Goal: Task Accomplishment & Management: Complete application form

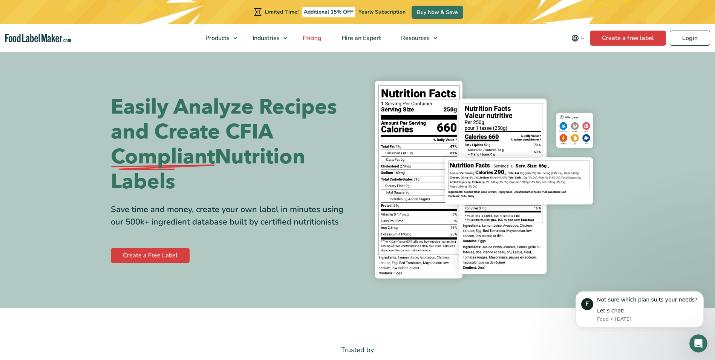
click at [314, 40] on span "Pricing" at bounding box center [311, 38] width 22 height 8
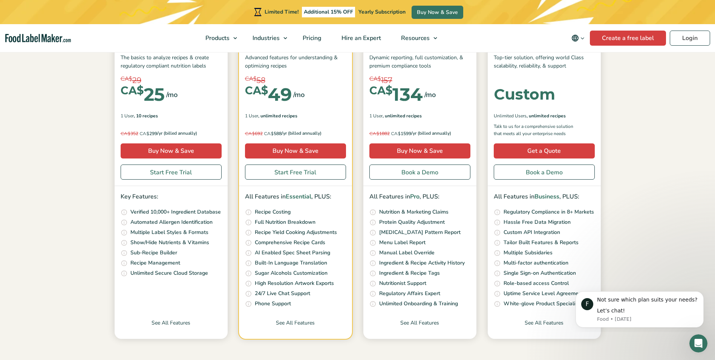
scroll to position [132, 0]
click at [176, 324] on link "See All Features" at bounding box center [171, 328] width 113 height 20
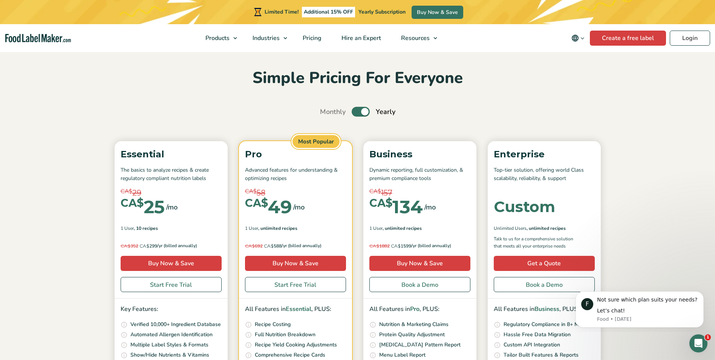
scroll to position [16, 0]
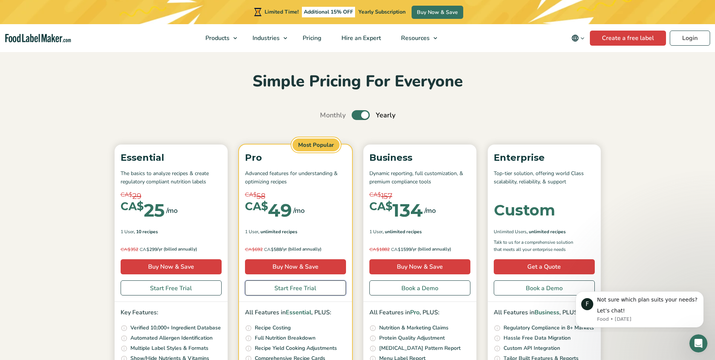
click at [295, 289] on link "Start Free Trial" at bounding box center [295, 287] width 101 height 15
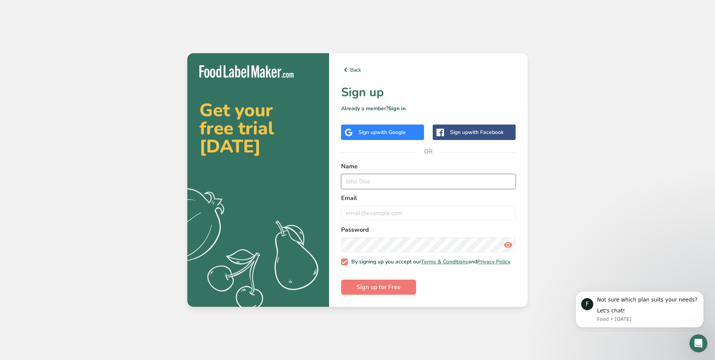
click at [360, 178] on input "text" at bounding box center [428, 181] width 175 height 15
type input "Luis"
type input "luis_alonso_sm@hotmail.com"
click at [384, 290] on span "Sign up for Free" at bounding box center [379, 286] width 44 height 9
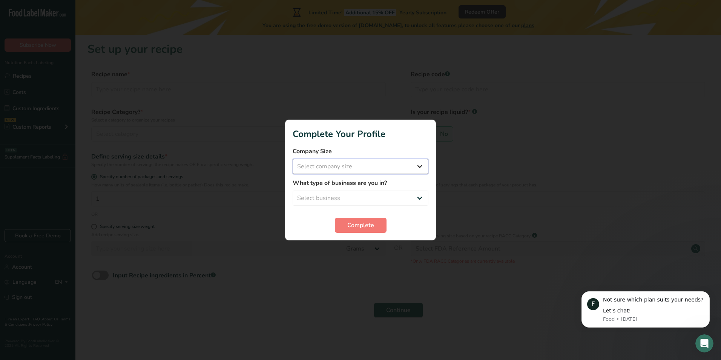
click at [412, 164] on select "Select company size Fewer than 10 Employees 10 to 50 Employees 51 to 500 Employ…" at bounding box center [360, 166] width 136 height 15
select select "1"
click at [292, 159] on select "Select company size Fewer than 10 Employees 10 to 50 Employees 51 to 500 Employ…" at bounding box center [360, 166] width 136 height 15
click at [400, 193] on select "Select business Packaged Food Manufacturer Restaurant & Cafe Bakery Meal Plans …" at bounding box center [360, 197] width 136 height 15
select select "1"
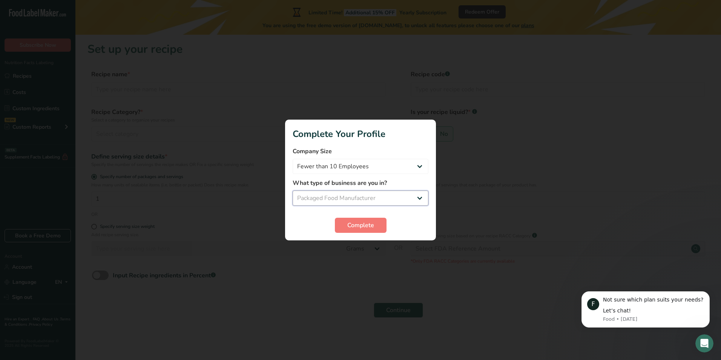
click at [292, 190] on select "Select business Packaged Food Manufacturer Restaurant & Cafe Bakery Meal Plans …" at bounding box center [360, 197] width 136 height 15
click at [365, 225] on span "Complete" at bounding box center [360, 224] width 27 height 9
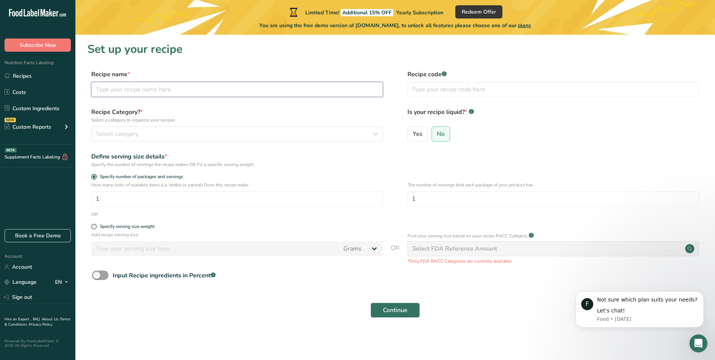
click at [130, 89] on input "text" at bounding box center [237, 89] width 292 height 15
type input "Beef Jerky Natural"
click at [161, 133] on div "Select category" at bounding box center [234, 133] width 277 height 9
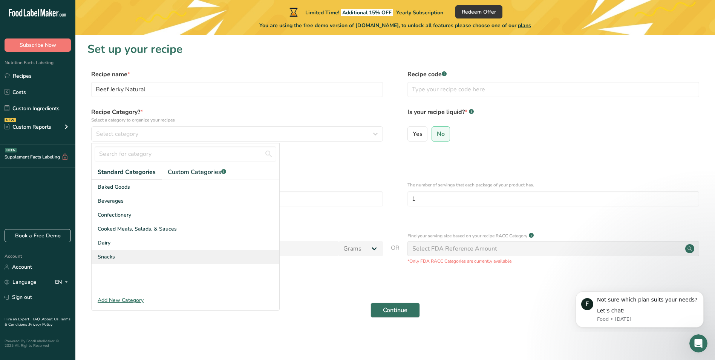
click at [122, 255] on div "Snacks" at bounding box center [186, 257] width 188 height 14
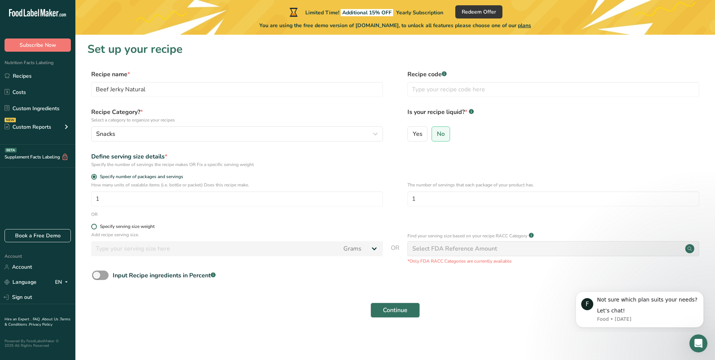
click at [95, 227] on span at bounding box center [94, 226] width 6 height 6
click at [95, 227] on input "Specify serving size weight" at bounding box center [93, 226] width 5 height 5
radio input "true"
radio input "false"
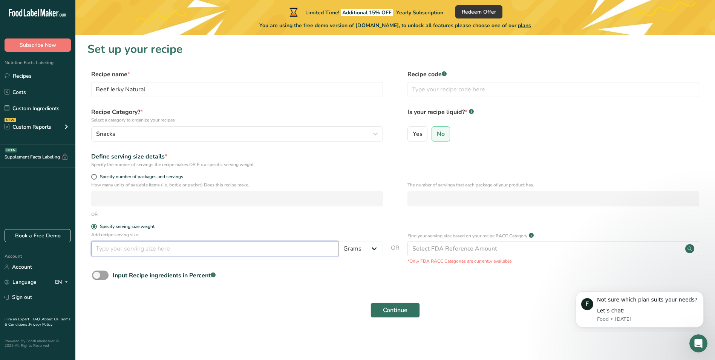
click at [129, 252] on input "number" at bounding box center [215, 248] width 248 height 15
type input "75"
click at [238, 282] on div "Input Recipe ingredients in Percent .a-a{fill:#347362;}.b-a{fill:#fff;}" at bounding box center [394, 277] width 615 height 15
click at [406, 307] on span "Continue" at bounding box center [395, 309] width 24 height 9
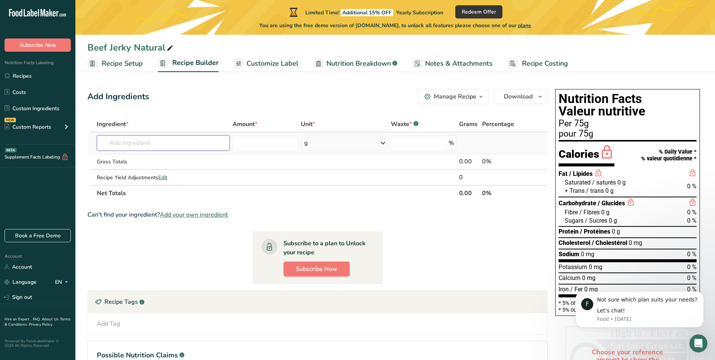
click at [191, 147] on input "text" at bounding box center [163, 142] width 133 height 15
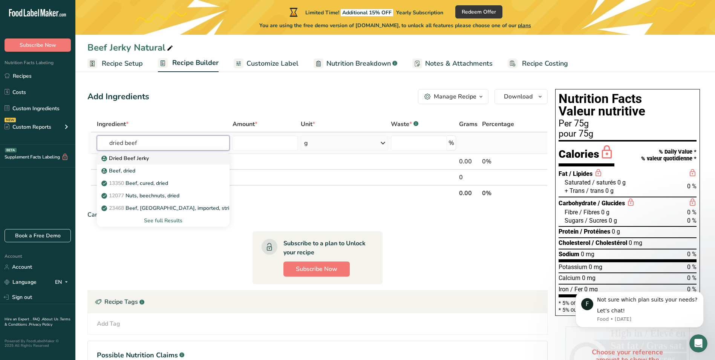
type input "dried beef"
click at [157, 158] on div "Dried Beef Jerky" at bounding box center [157, 158] width 109 height 8
type input "Dried Beef Jerky"
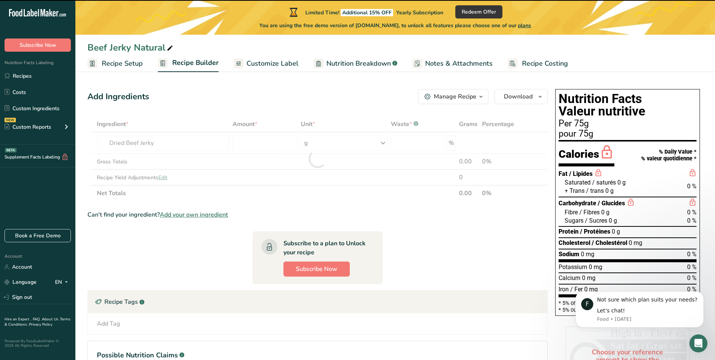
type input "0"
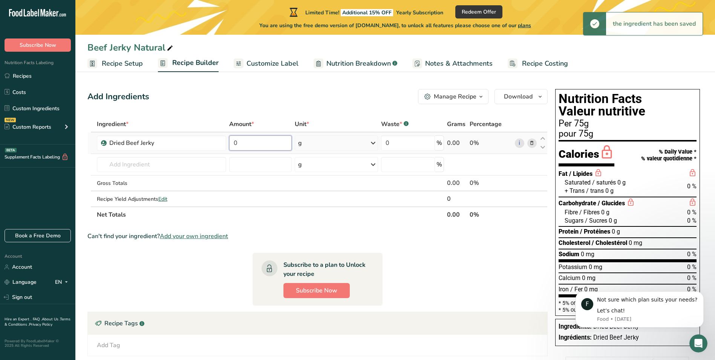
click at [254, 141] on input "0" at bounding box center [260, 142] width 63 height 15
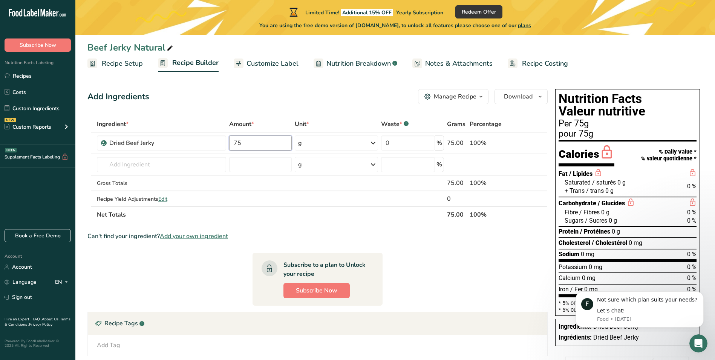
type input "75"
click at [401, 231] on div "Can't find your ingredient? Add your own ingredient" at bounding box center [317, 235] width 460 height 9
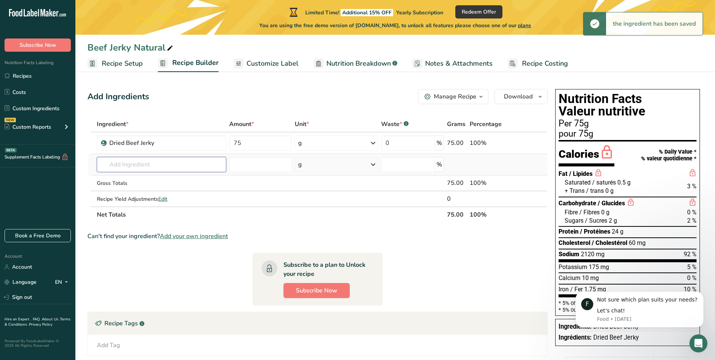
click at [202, 166] on input "text" at bounding box center [161, 164] width 129 height 15
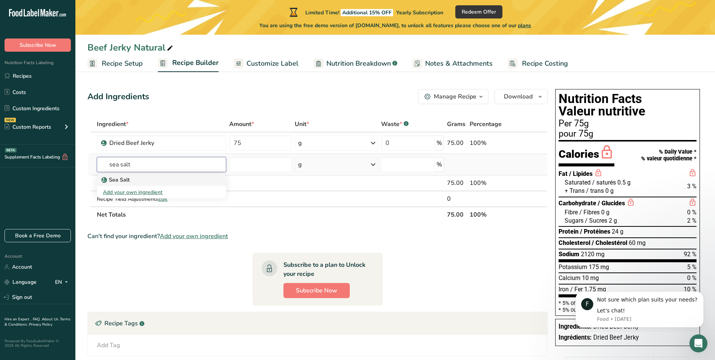
type input "sea salt"
click at [182, 178] on div "Sea Salt" at bounding box center [155, 180] width 105 height 8
type input "Sea Salt"
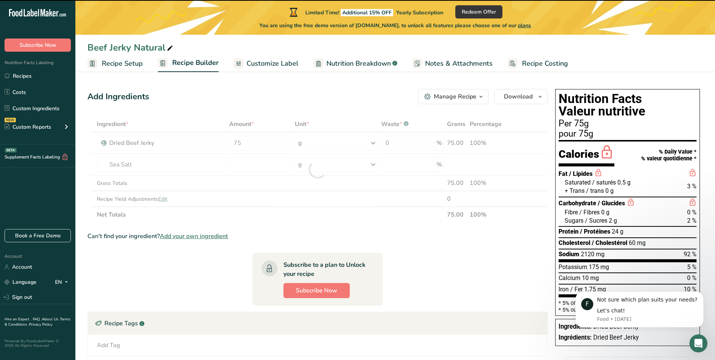
type input "0"
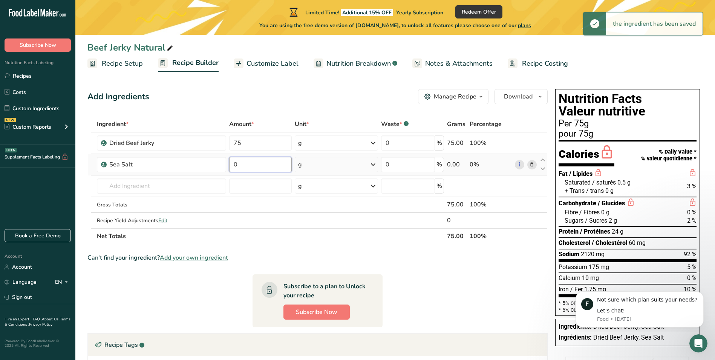
click at [253, 164] on input "0" at bounding box center [260, 164] width 63 height 15
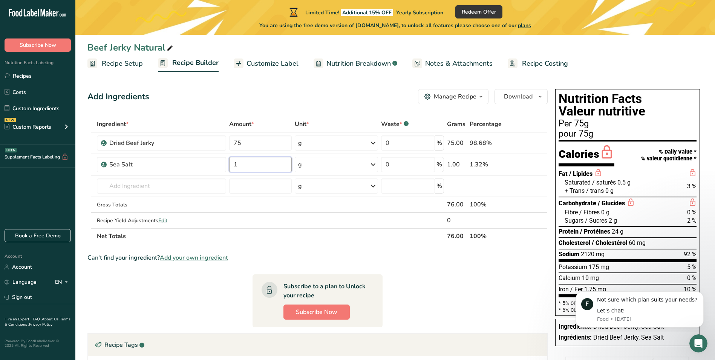
type input "1"
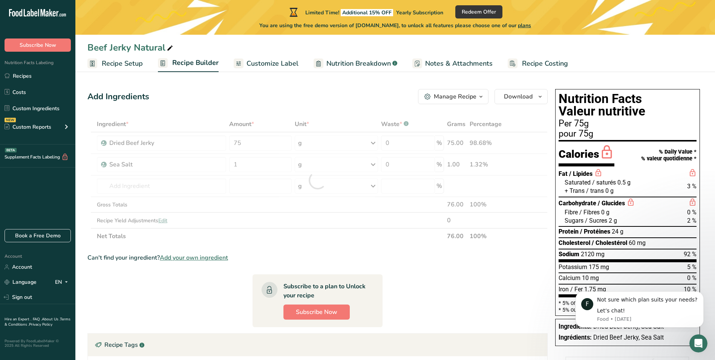
click at [334, 239] on div "Ingredient * Amount * Unit * Waste * .a-a{fill:#347362;}.b-a{fill:#fff;} Grams …" at bounding box center [317, 180] width 460 height 128
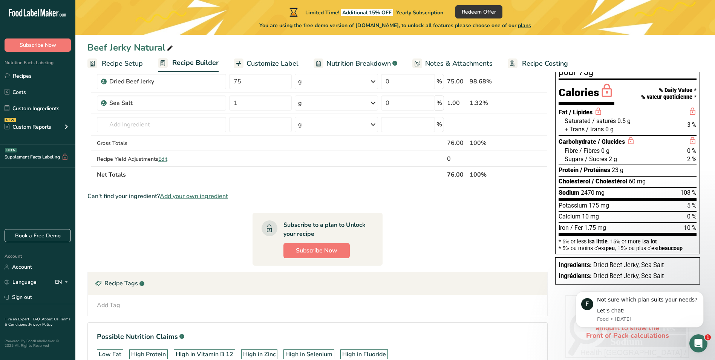
scroll to position [62, 0]
click at [163, 81] on div "Dried Beef Jerky" at bounding box center [156, 81] width 94 height 9
click at [155, 83] on div "Dried Beef Jerky" at bounding box center [156, 81] width 94 height 9
click at [141, 81] on div "Dried Beef Jerky" at bounding box center [156, 81] width 94 height 9
click at [531, 81] on icon at bounding box center [531, 81] width 5 height 8
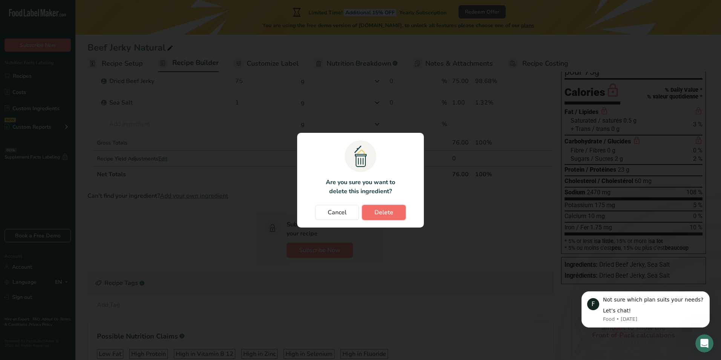
click at [392, 213] on span "Delete" at bounding box center [383, 212] width 19 height 9
type input "1"
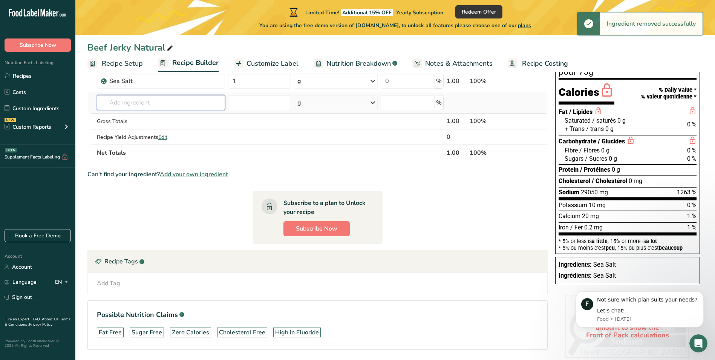
click at [168, 102] on input "text" at bounding box center [161, 102] width 128 height 15
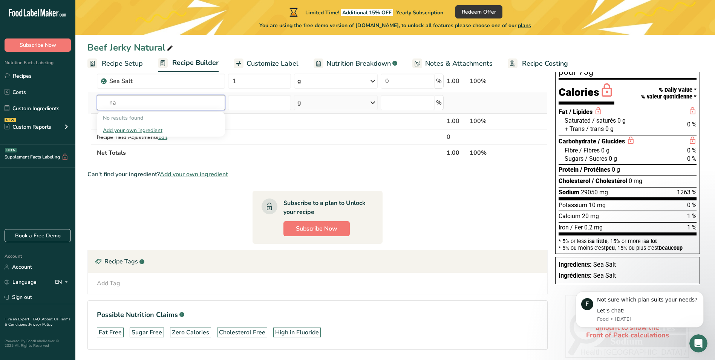
type input "n"
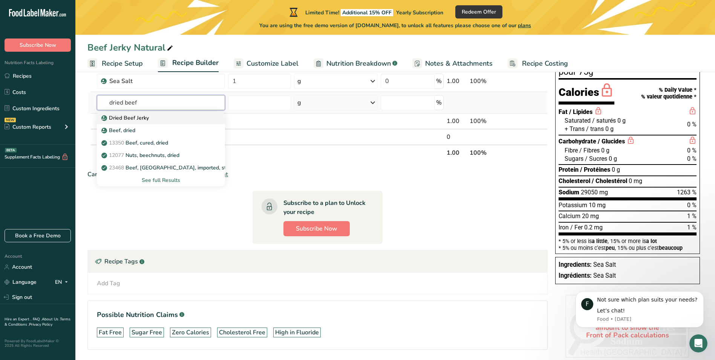
type input "dried beef"
click at [161, 120] on div "Dried Beef Jerky" at bounding box center [155, 118] width 104 height 8
type input "Dried Beef Jerky"
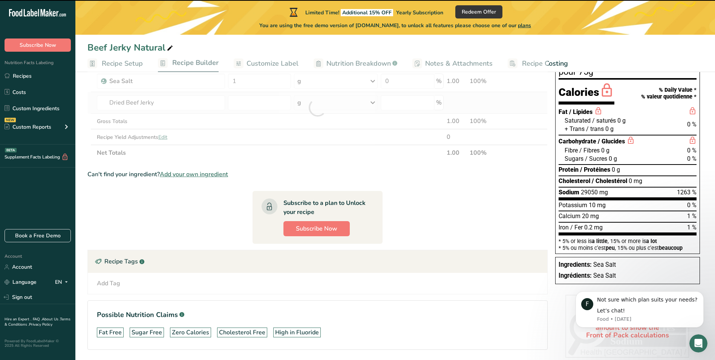
type input "0"
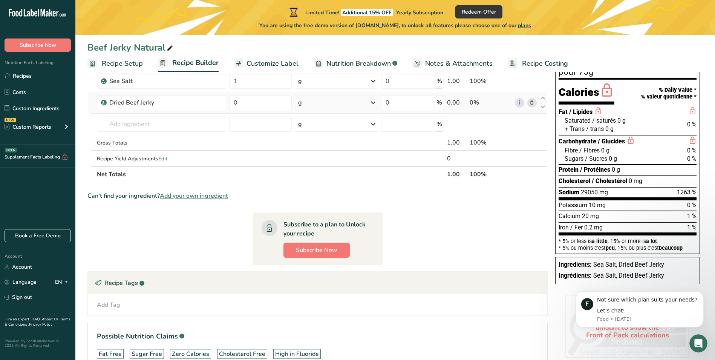
click at [329, 105] on div "g" at bounding box center [336, 102] width 83 height 15
click at [412, 103] on input "0" at bounding box center [408, 102] width 54 height 15
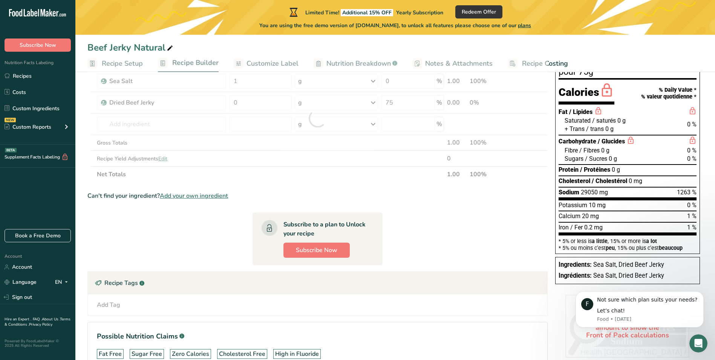
click at [488, 196] on div "Can't find your ingredient? Add your own ingredient" at bounding box center [317, 195] width 460 height 9
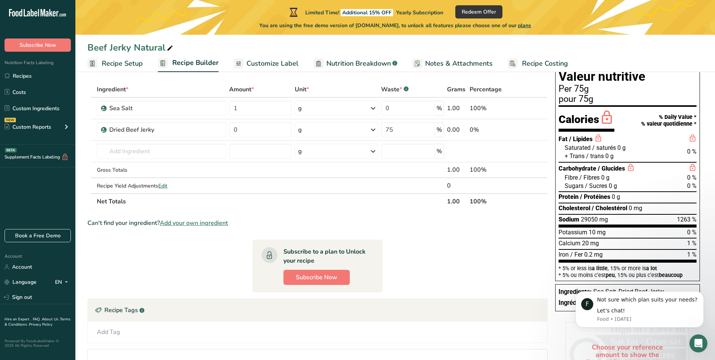
scroll to position [34, 0]
click at [401, 129] on input "75" at bounding box center [408, 129] width 54 height 15
type input "7"
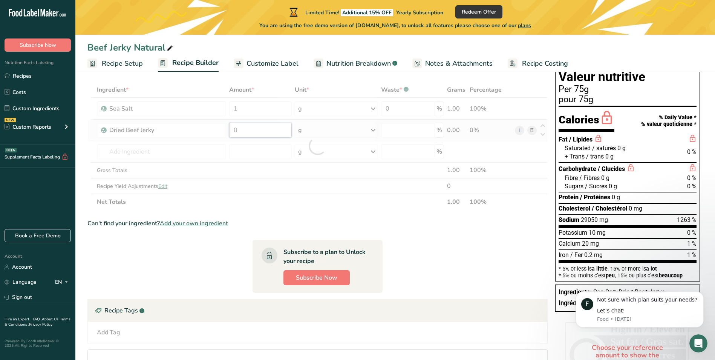
click at [277, 130] on div "Ingredient * Amount * Unit * Waste * .a-a{fill:#347362;}.b-a{fill:#fff;} Grams …" at bounding box center [317, 146] width 460 height 128
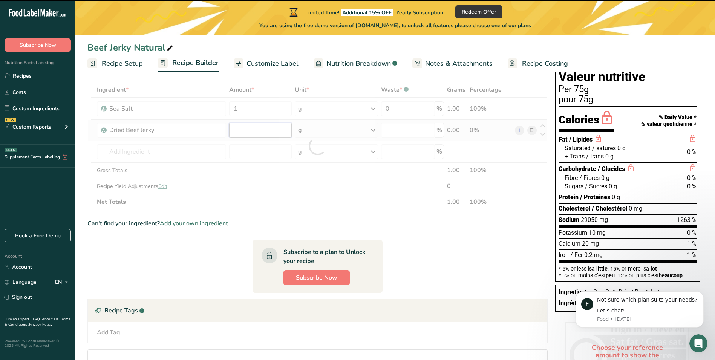
type input "0"
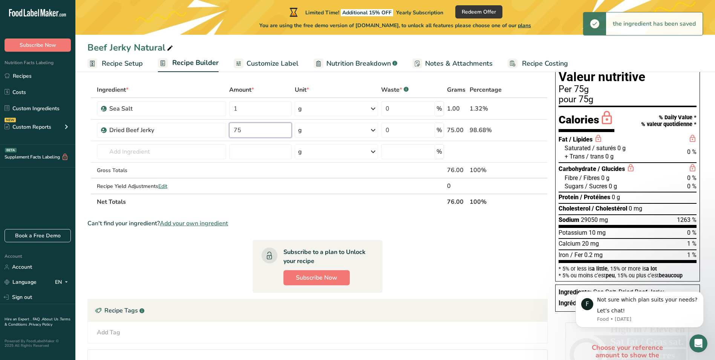
type input "75"
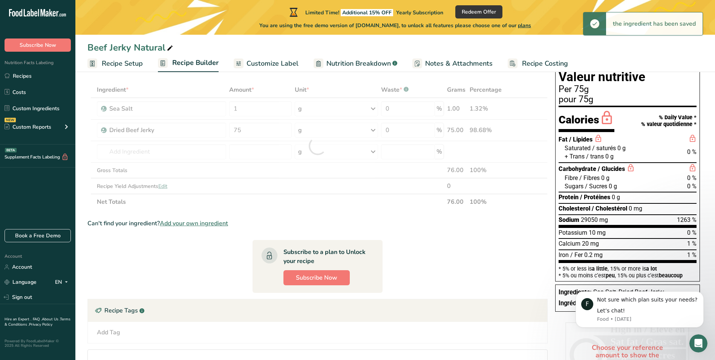
click at [407, 210] on section "Ingredient * Amount * Unit * Waste * .a-a{fill:#347362;}.b-a{fill:#fff;} Grams …" at bounding box center [317, 246] width 460 height 329
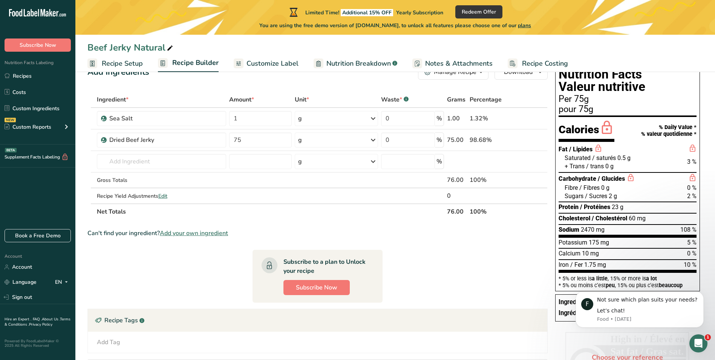
scroll to position [24, 0]
click at [251, 121] on input "1" at bounding box center [260, 118] width 63 height 15
click at [376, 232] on div "Can't find your ingredient? Add your own ingredient" at bounding box center [317, 233] width 460 height 9
click at [247, 116] on input "0.5" at bounding box center [260, 118] width 63 height 15
type input "0"
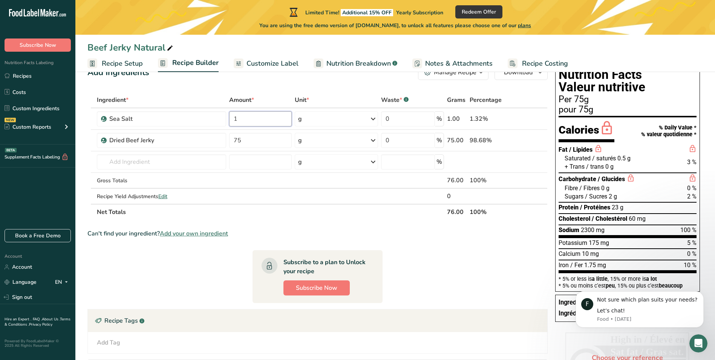
type input "1"
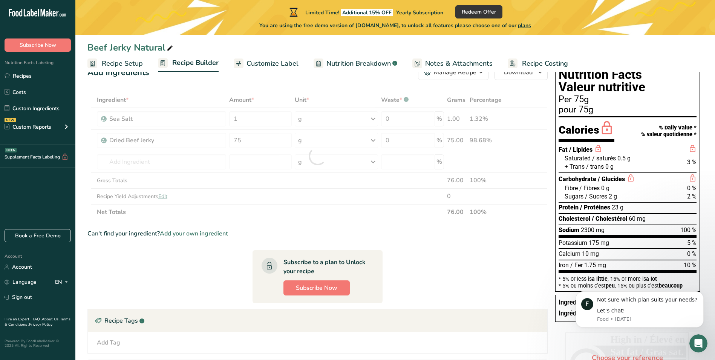
click at [311, 214] on div "Ingredient * Amount * Unit * Waste * .a-a{fill:#347362;}.b-a{fill:#fff;} Grams …" at bounding box center [317, 156] width 460 height 128
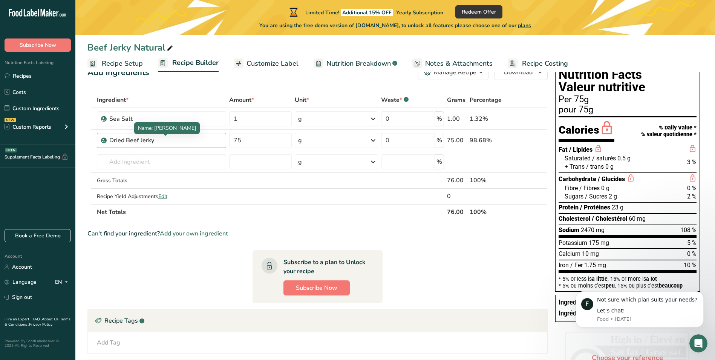
click at [185, 143] on div "Dried Beef Jerky" at bounding box center [156, 140] width 94 height 9
click at [383, 83] on div "Add Ingredients Manage Recipe Delete Recipe Duplicate Recipe Scale Recipe Save …" at bounding box center [319, 247] width 465 height 371
click at [398, 120] on input "0" at bounding box center [408, 118] width 54 height 15
type input "30"
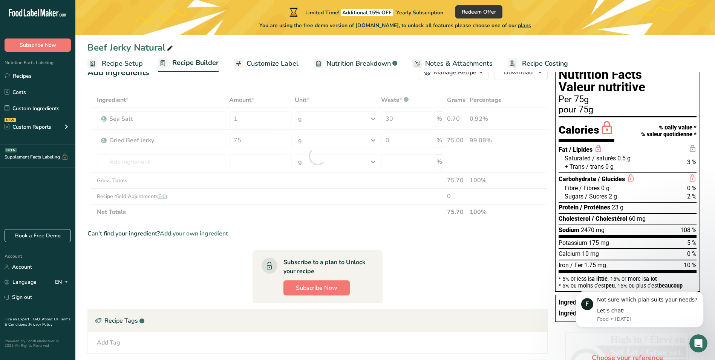
click at [440, 232] on div "Can't find your ingredient? Add your own ingredient" at bounding box center [317, 233] width 460 height 9
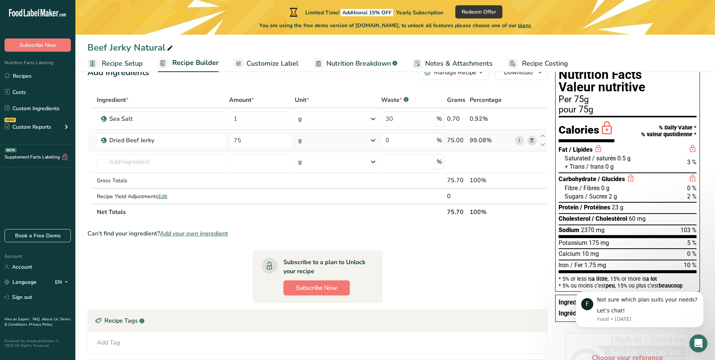
click at [533, 142] on icon at bounding box center [531, 140] width 5 height 8
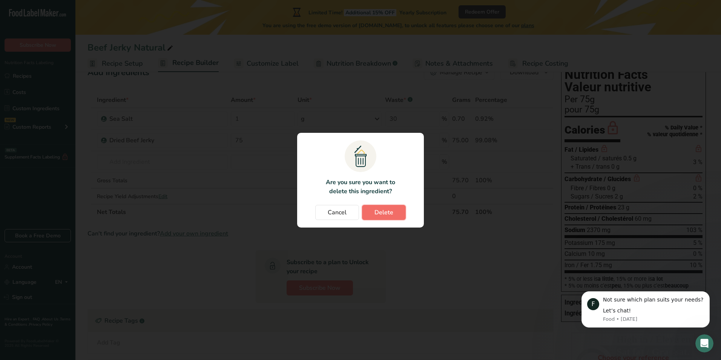
click at [399, 211] on button "Delete" at bounding box center [384, 212] width 44 height 15
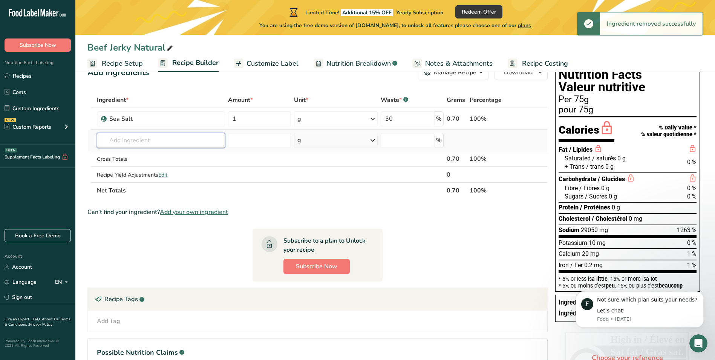
click at [152, 138] on input "text" at bounding box center [161, 140] width 128 height 15
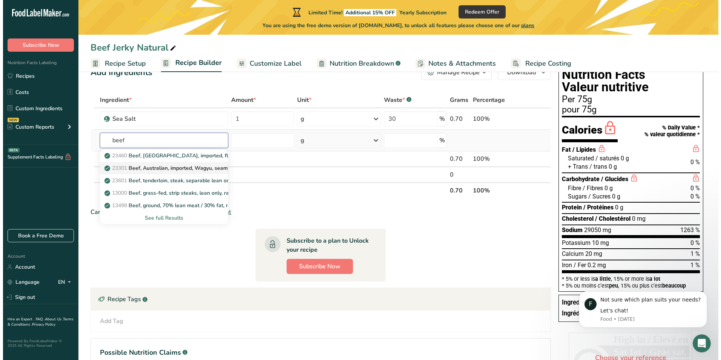
scroll to position [38, 0]
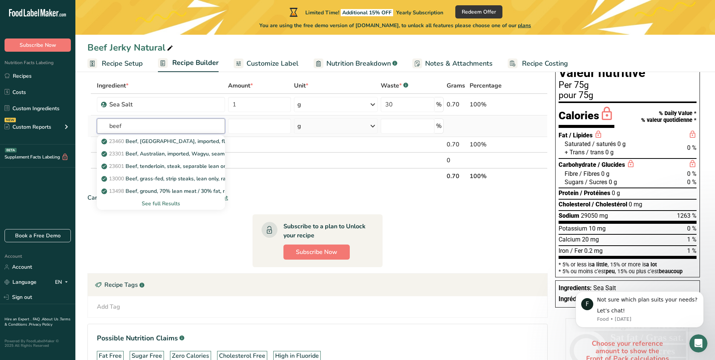
type input "beef"
click at [163, 204] on div "See full Results" at bounding box center [161, 203] width 116 height 8
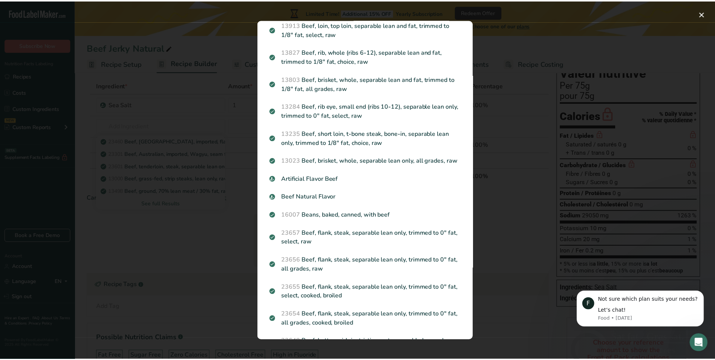
scroll to position [235, 0]
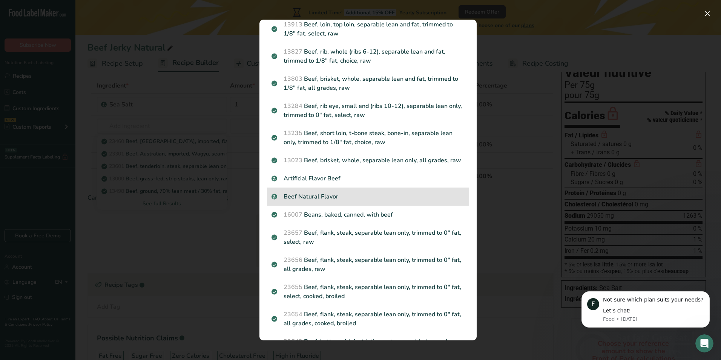
click at [351, 201] on p "Beef Natural Flavor" at bounding box center [367, 196] width 193 height 9
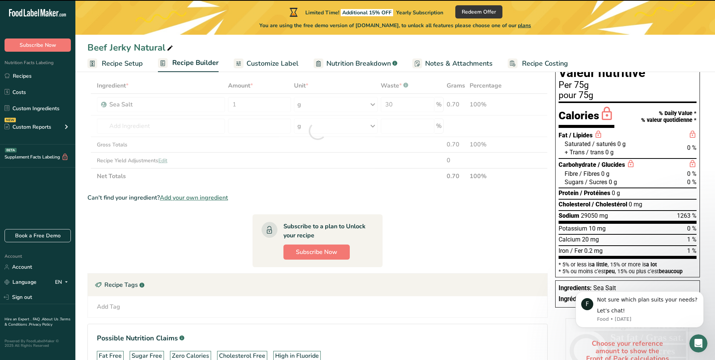
type input "0"
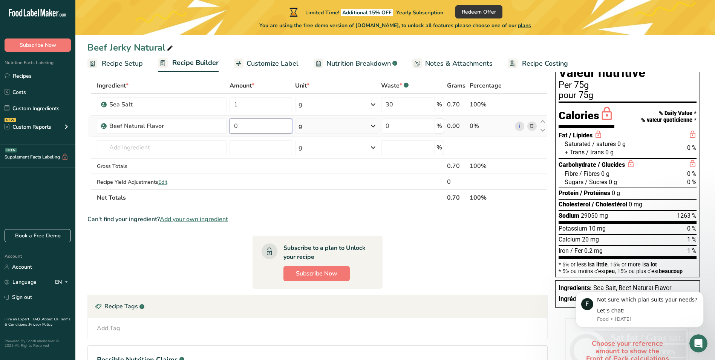
click at [244, 127] on input "0" at bounding box center [261, 125] width 63 height 15
type input "75"
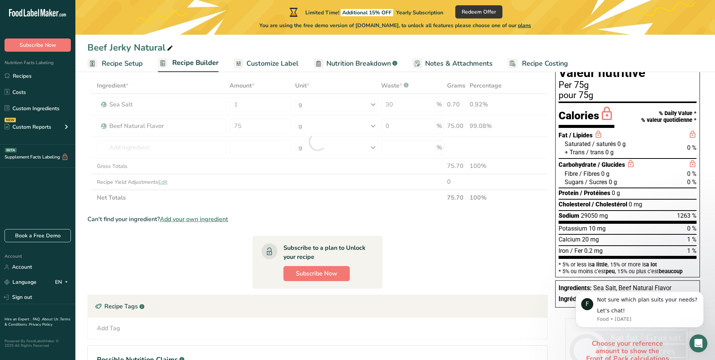
click at [398, 225] on section "Ingredient * Amount * Unit * Waste * .a-a{fill:#347362;}.b-a{fill:#fff;} Grams …" at bounding box center [317, 242] width 460 height 329
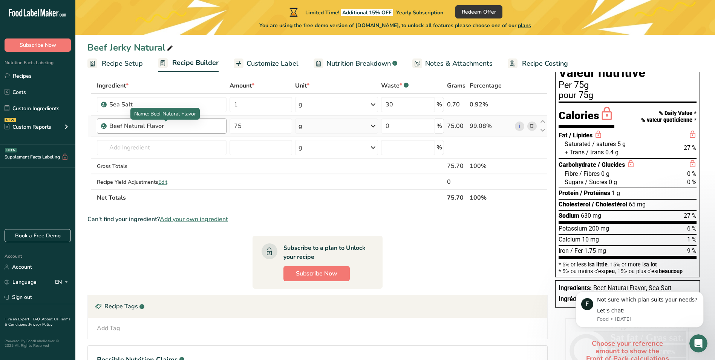
click at [188, 122] on div "Beef Natural Flavor" at bounding box center [156, 125] width 94 height 9
click at [158, 128] on div "Beef Natural Flavor" at bounding box center [156, 125] width 94 height 9
click at [533, 125] on icon at bounding box center [531, 126] width 5 height 8
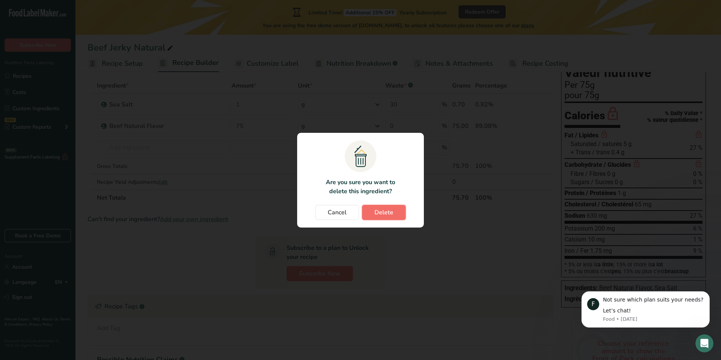
click at [397, 207] on button "Delete" at bounding box center [384, 212] width 44 height 15
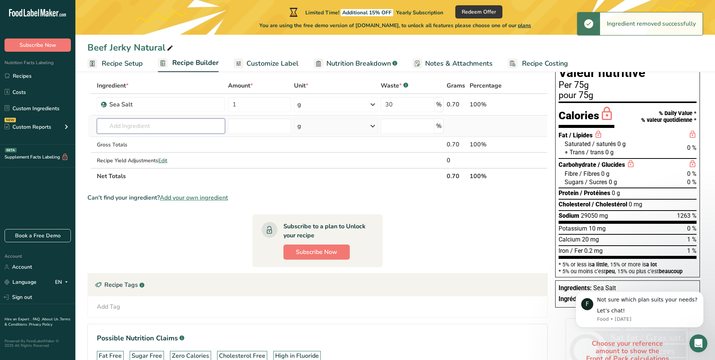
click at [176, 124] on input "text" at bounding box center [161, 125] width 128 height 15
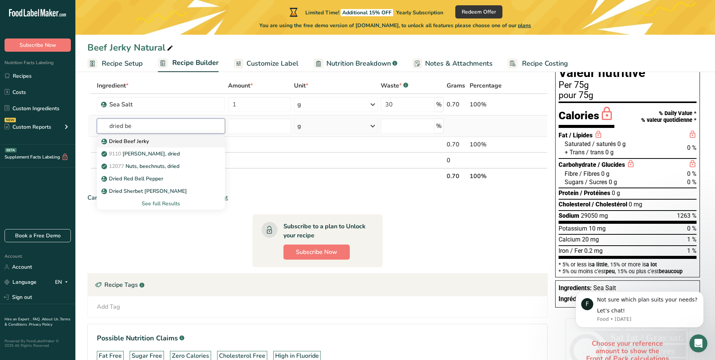
type input "dried be"
click at [144, 139] on p "Dried Beef Jerky" at bounding box center [126, 141] width 46 height 8
type input "Dried Beef Jerky"
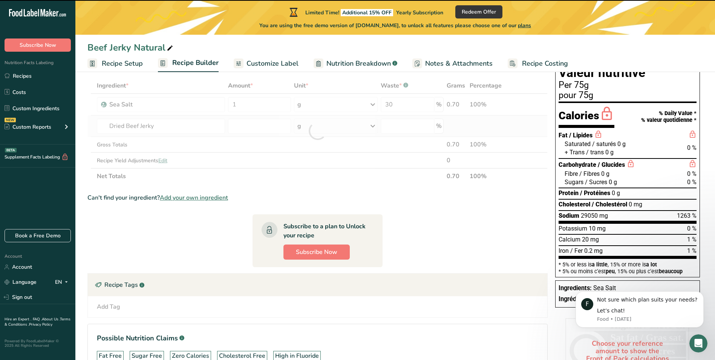
type input "0"
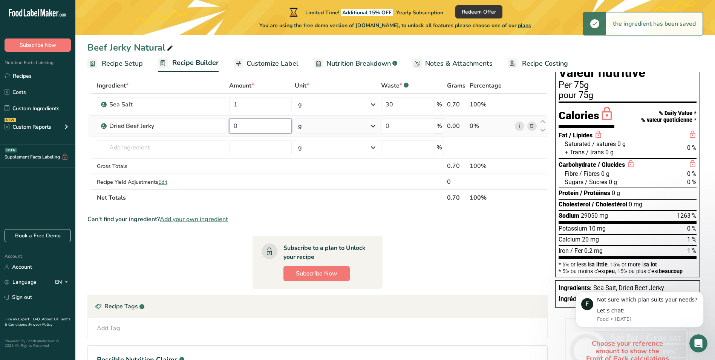
click at [269, 125] on input "0" at bounding box center [260, 125] width 63 height 15
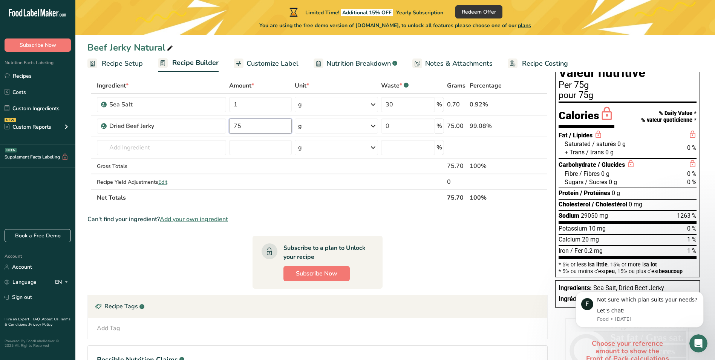
type input "75"
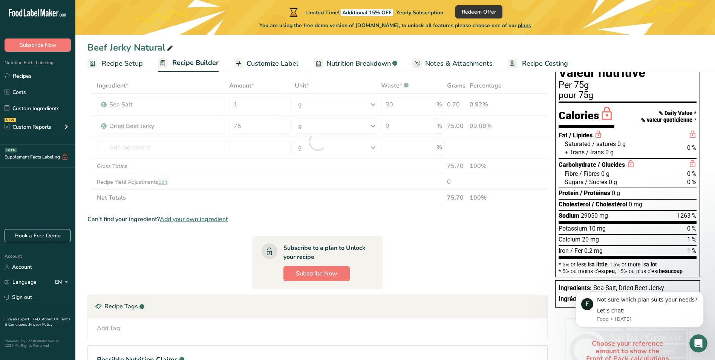
click at [403, 200] on div "Ingredient * Amount * Unit * Waste * .a-a{fill:#347362;}.b-a{fill:#fff;} Grams …" at bounding box center [317, 142] width 460 height 128
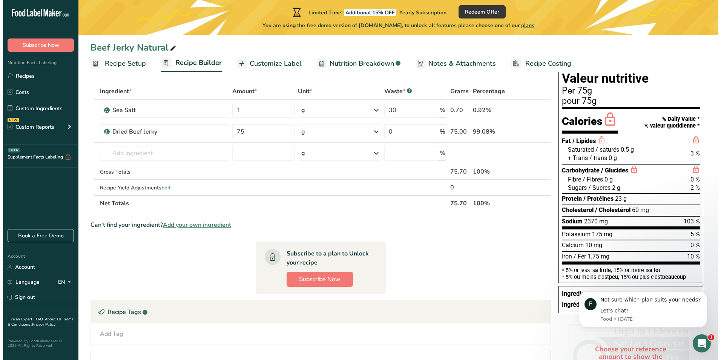
scroll to position [34, 0]
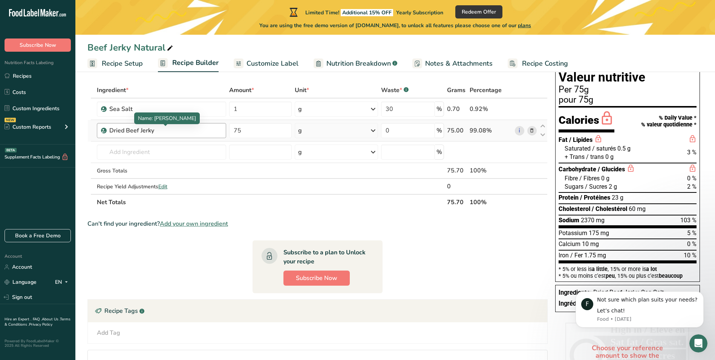
click at [178, 132] on div "Dried Beef Jerky" at bounding box center [156, 130] width 94 height 9
click at [151, 135] on div "Dried Beef Jerky" at bounding box center [156, 130] width 94 height 9
click at [533, 132] on icon at bounding box center [531, 131] width 5 height 8
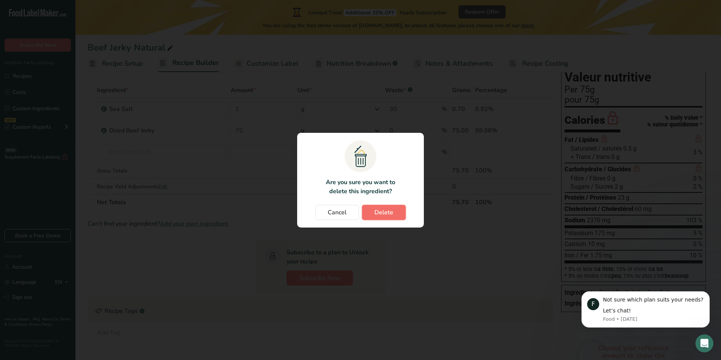
click at [382, 211] on span "Delete" at bounding box center [383, 212] width 19 height 9
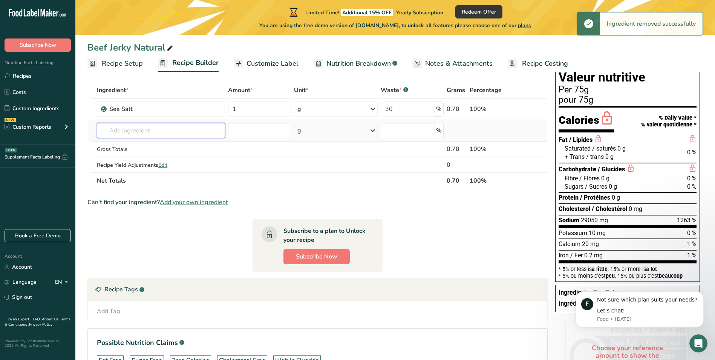
click at [132, 129] on input "text" at bounding box center [161, 130] width 128 height 15
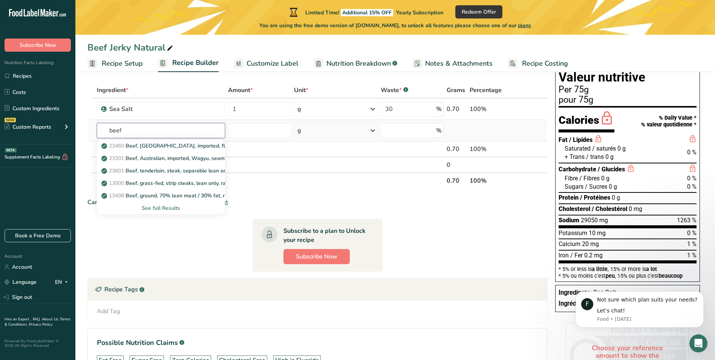
type input "beef"
click at [162, 209] on div "See full Results" at bounding box center [161, 208] width 116 height 8
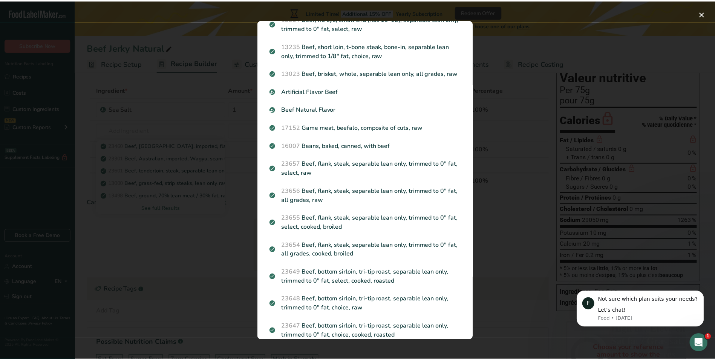
scroll to position [321, 0]
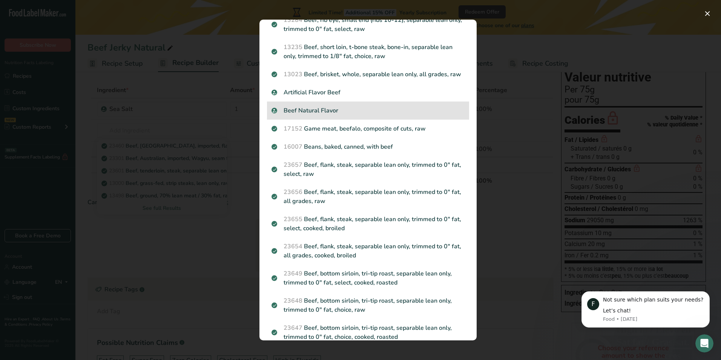
click at [332, 115] on p "Beef Natural Flavor" at bounding box center [367, 110] width 193 height 9
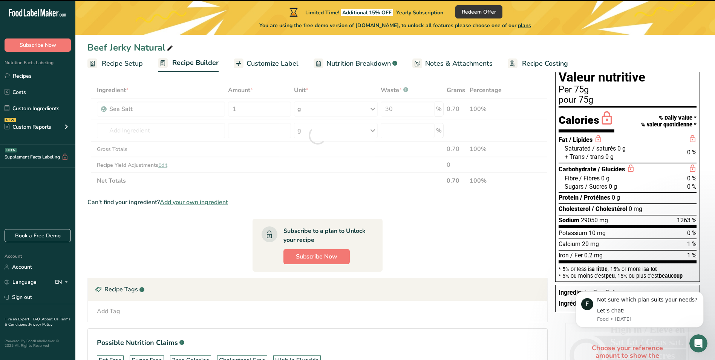
type input "0"
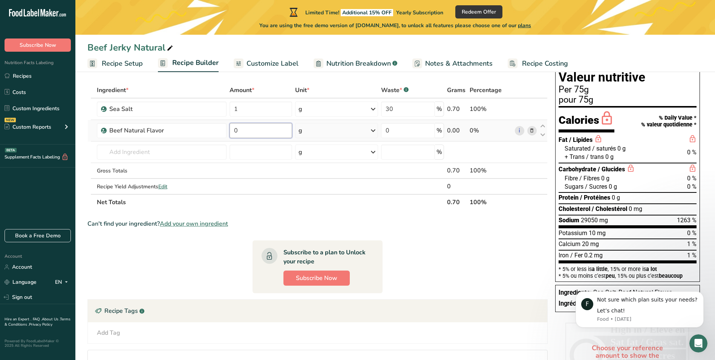
click at [261, 132] on input "0" at bounding box center [261, 130] width 63 height 15
type input "250"
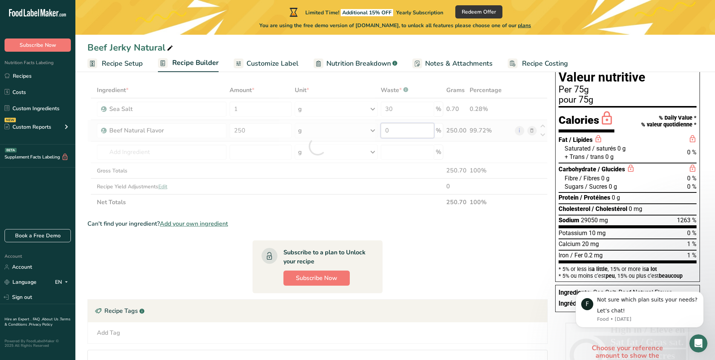
click at [426, 131] on div "Ingredient * Amount * Unit * Waste * .a-a{fill:#347362;}.b-a{fill:#fff;} Grams …" at bounding box center [317, 146] width 460 height 128
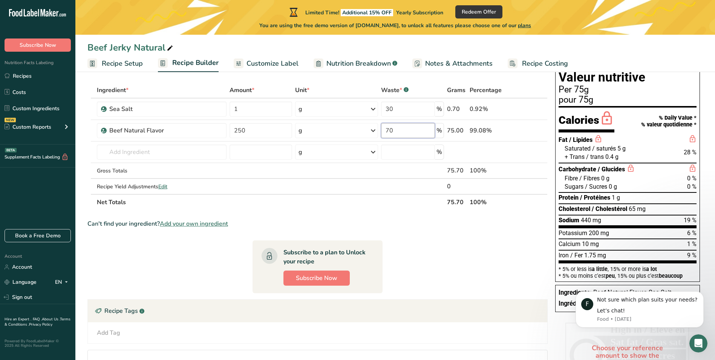
type input "70"
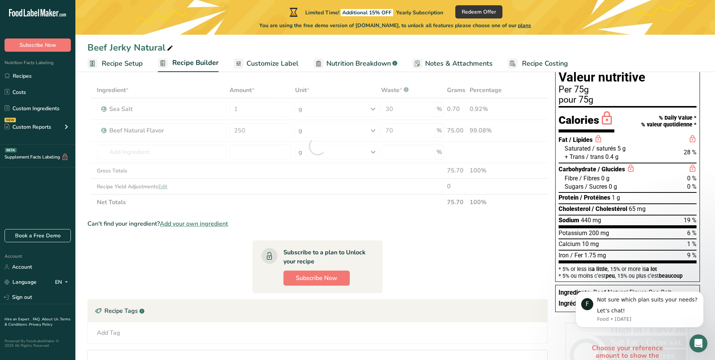
click at [428, 223] on div "Can't find your ingredient? Add your own ingredient" at bounding box center [317, 223] width 460 height 9
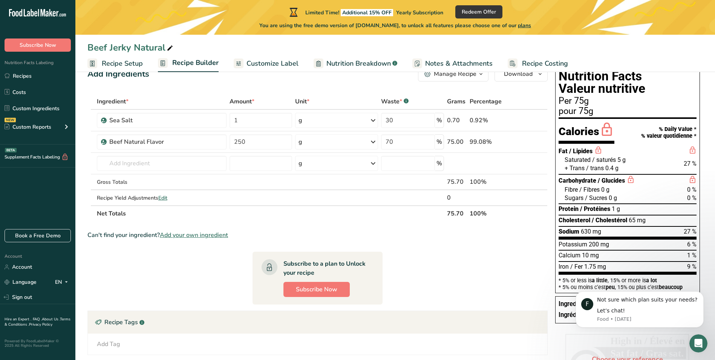
scroll to position [22, 0]
click at [240, 174] on td at bounding box center [261, 163] width 66 height 21
click at [188, 145] on div "Beef Natural Flavor" at bounding box center [156, 142] width 94 height 9
click at [180, 143] on div "Beef Natural Flavor" at bounding box center [156, 142] width 94 height 9
click at [536, 141] on span at bounding box center [531, 142] width 9 height 9
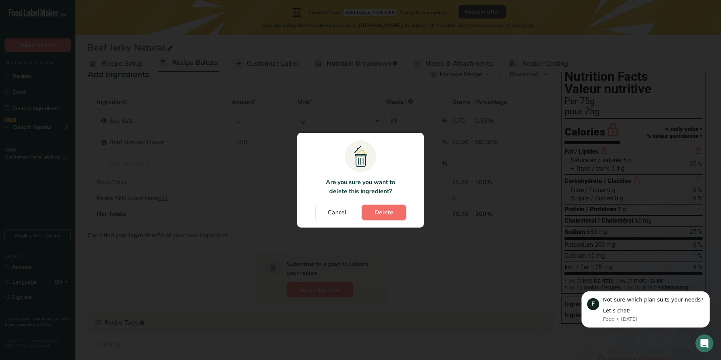
click at [393, 217] on button "Delete" at bounding box center [384, 212] width 44 height 15
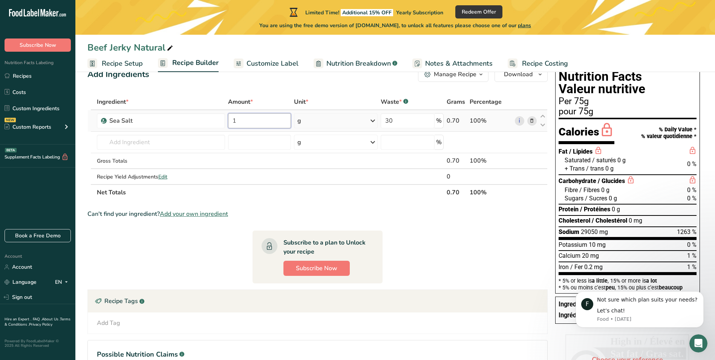
click at [238, 122] on input "1" at bounding box center [259, 120] width 63 height 15
type input "0.4"
click at [402, 121] on div "Ingredient * Amount * Unit * Waste * .a-a{fill:#347362;}.b-a{fill:#fff;} Grams …" at bounding box center [317, 147] width 460 height 106
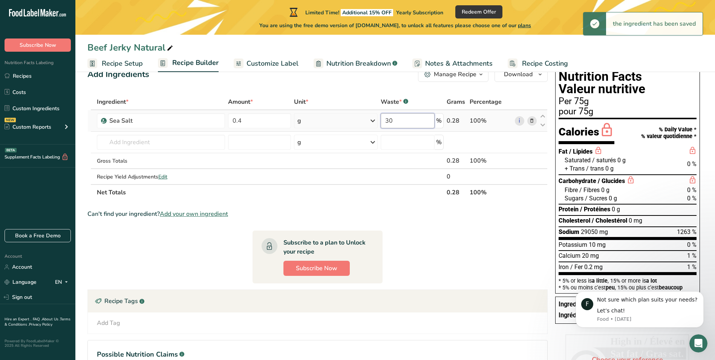
type input "3"
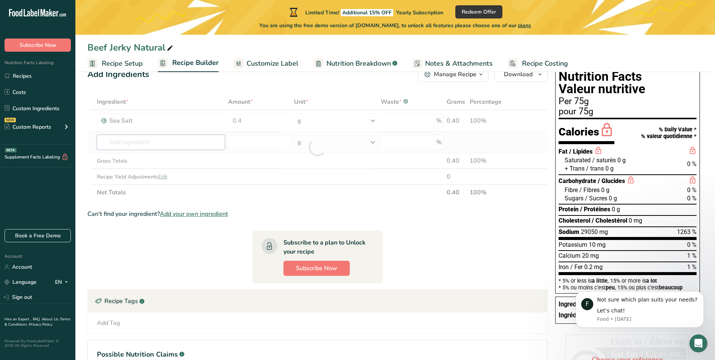
click at [181, 145] on div "Ingredient * Amount * Unit * Waste * .a-a{fill:#347362;}.b-a{fill:#fff;} Grams …" at bounding box center [317, 147] width 460 height 106
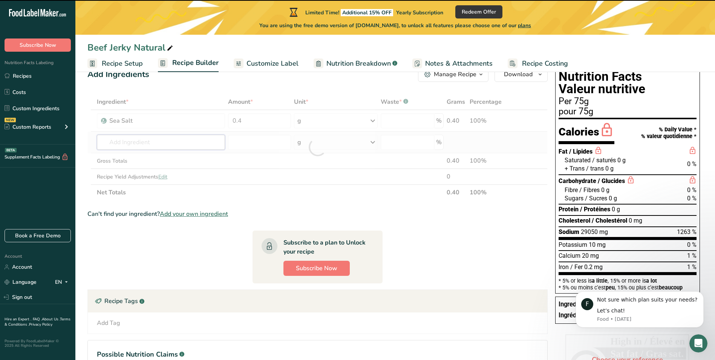
type input "d"
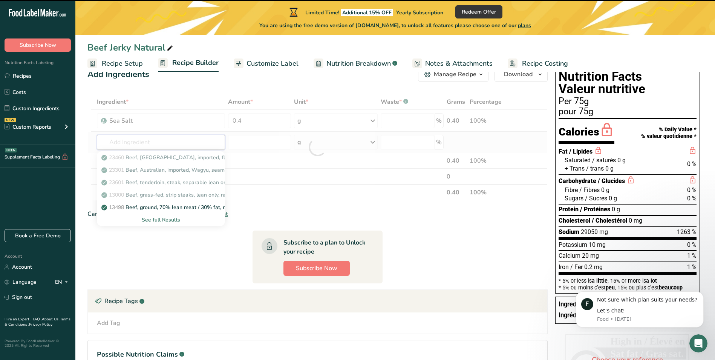
type input "0"
type input "i"
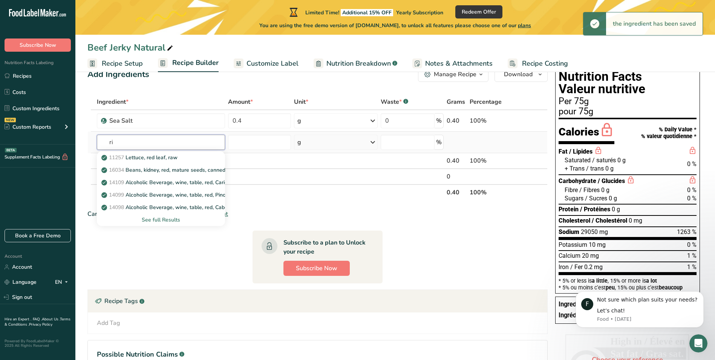
type input "r"
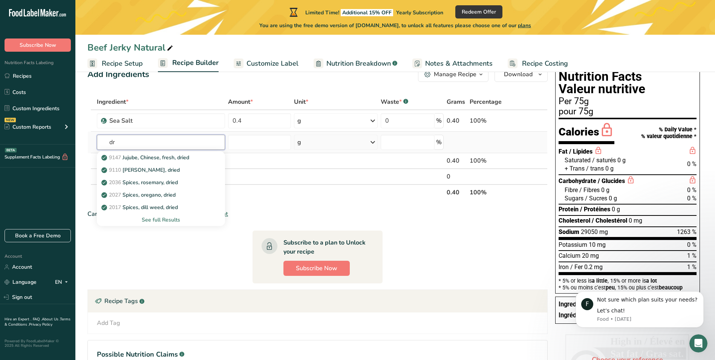
type input "d"
type input "dried beef"
click at [133, 168] on p "Beef, dried" at bounding box center [119, 170] width 32 height 8
type input "Beef, dried"
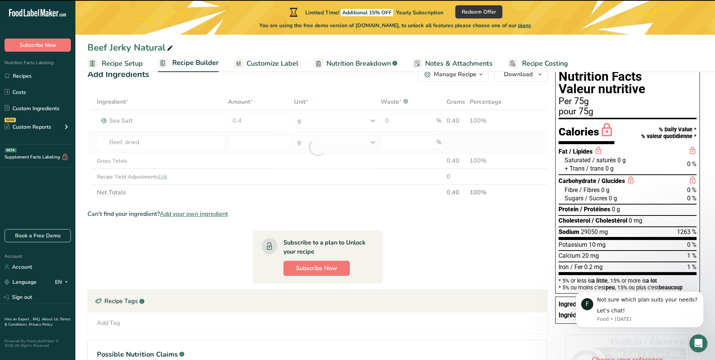
type input "0"
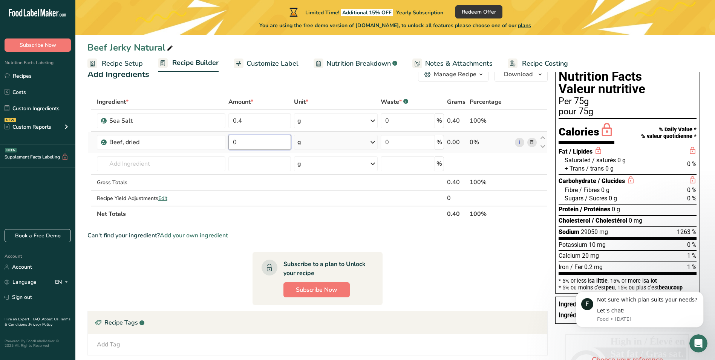
click at [257, 143] on input "0" at bounding box center [259, 142] width 63 height 15
type input "75"
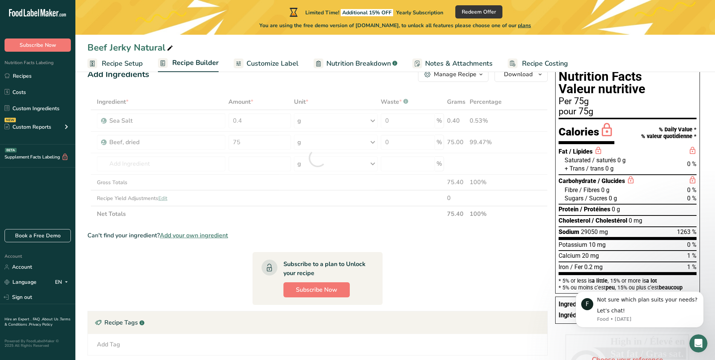
click at [370, 223] on section "Ingredient * Amount * Unit * Waste * .a-a{fill:#347362;}.b-a{fill:#fff;} Grams …" at bounding box center [317, 258] width 460 height 329
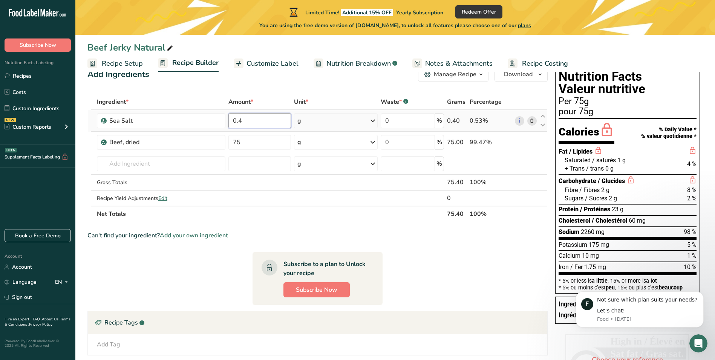
click at [257, 122] on input "0.4" at bounding box center [259, 120] width 63 height 15
type input "0"
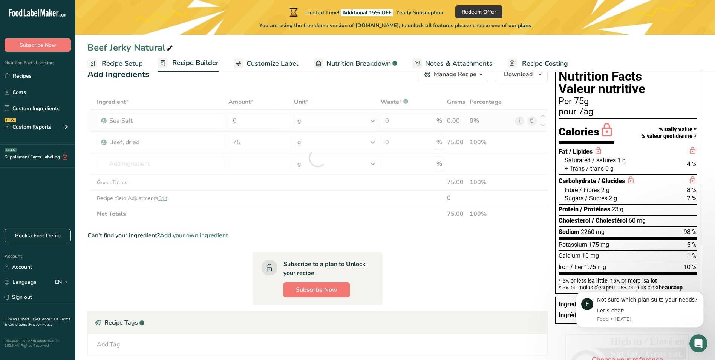
click at [534, 120] on div "Ingredient * Amount * Unit * Waste * .a-a{fill:#347362;}.b-a{fill:#fff;} Grams …" at bounding box center [317, 158] width 460 height 128
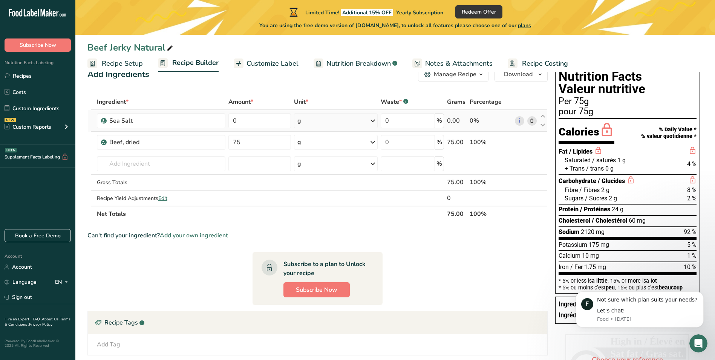
click at [533, 118] on icon at bounding box center [531, 121] width 5 height 8
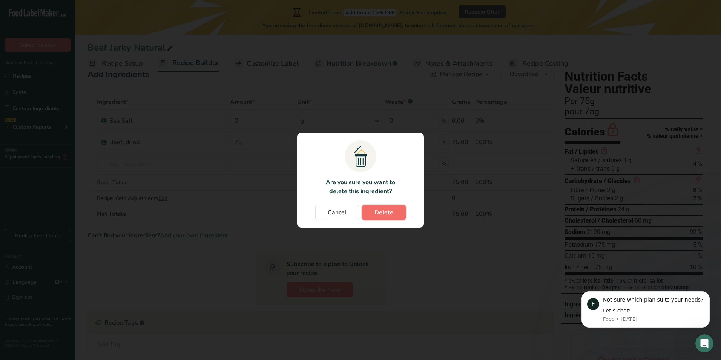
click at [392, 212] on span "Delete" at bounding box center [383, 212] width 19 height 9
type input "75"
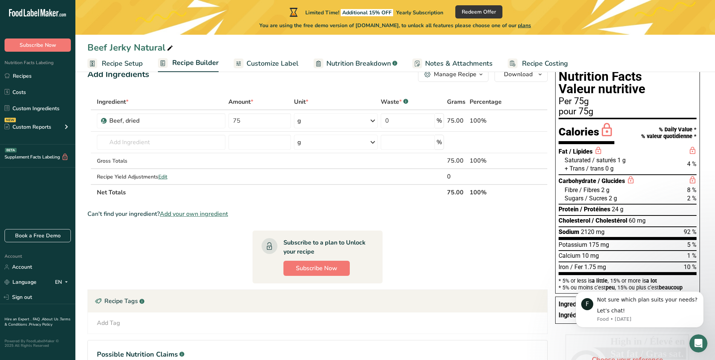
click at [187, 188] on th "Net Totals" at bounding box center [270, 192] width 350 height 16
click at [145, 142] on input "text" at bounding box center [161, 142] width 129 height 15
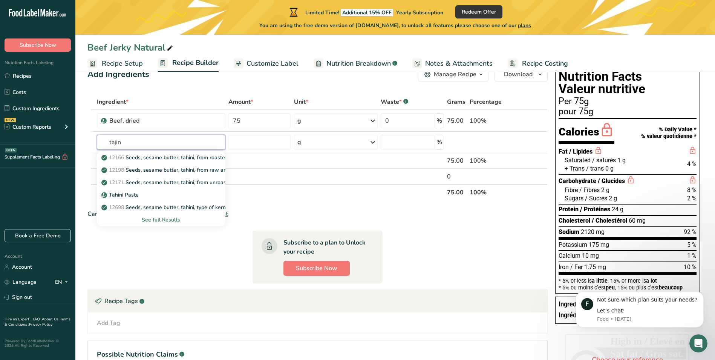
type input "tajin"
click at [175, 220] on div "See full Results" at bounding box center [161, 220] width 116 height 8
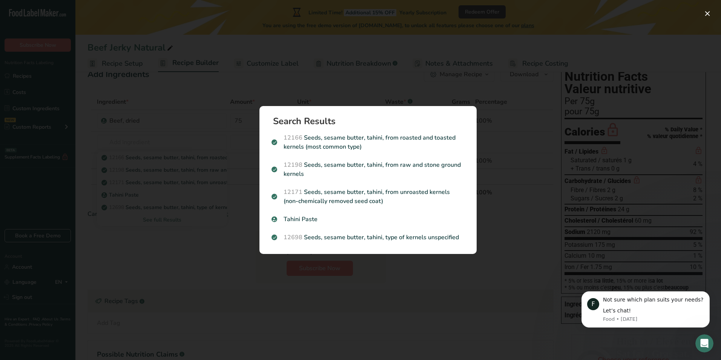
click at [490, 214] on div "Search results modal" at bounding box center [360, 180] width 721 height 360
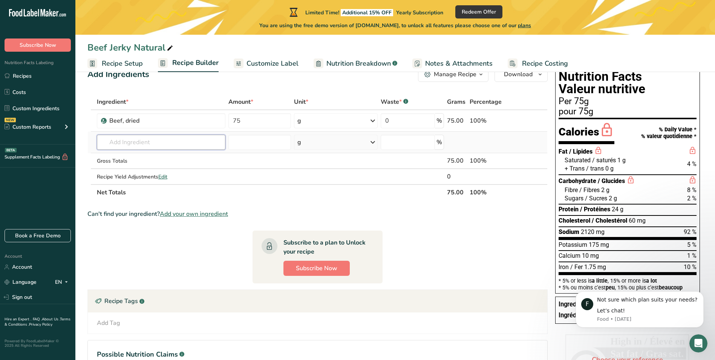
click at [159, 141] on input "text" at bounding box center [161, 142] width 129 height 15
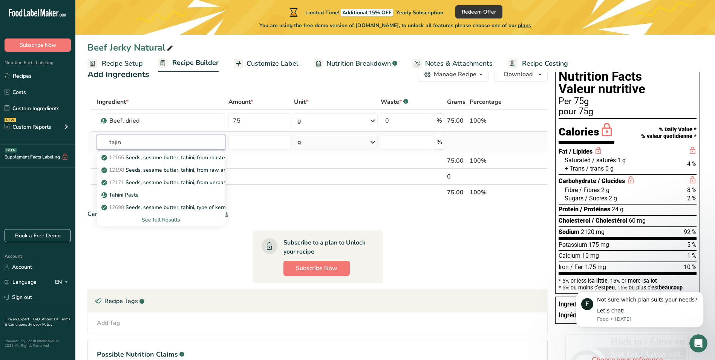
type input "tajin"
click at [176, 219] on div "See full Results" at bounding box center [161, 220] width 116 height 8
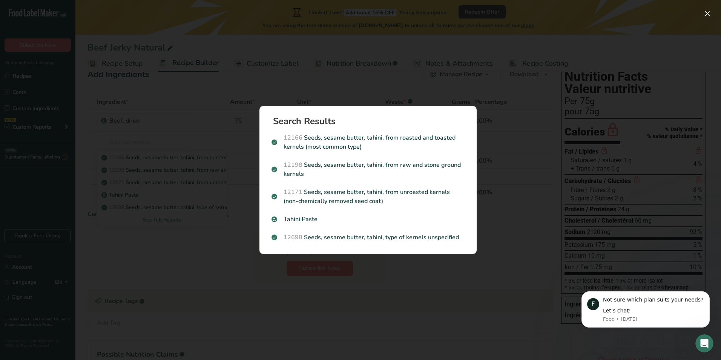
click at [239, 263] on div "Search results modal" at bounding box center [360, 180] width 721 height 360
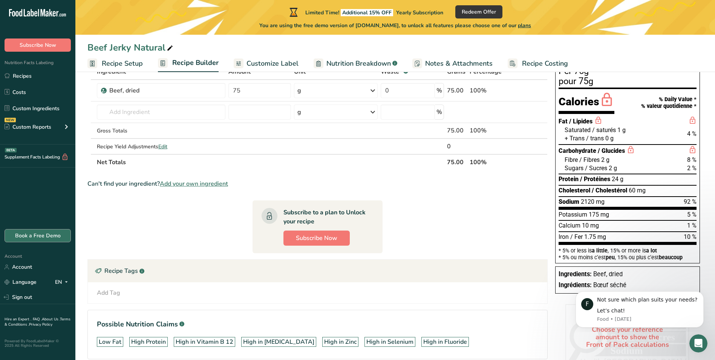
scroll to position [53, 0]
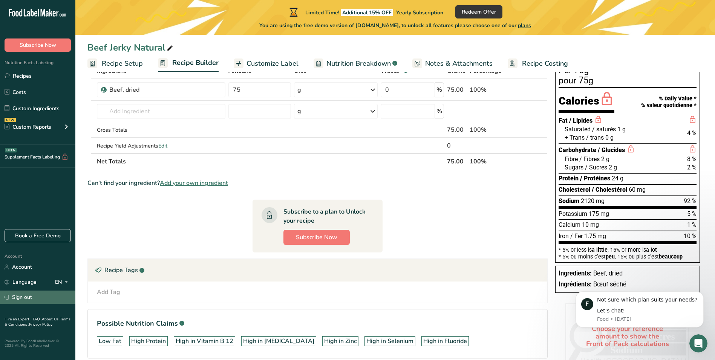
click at [26, 297] on link "Sign out" at bounding box center [37, 296] width 75 height 13
